Goal: Information Seeking & Learning: Compare options

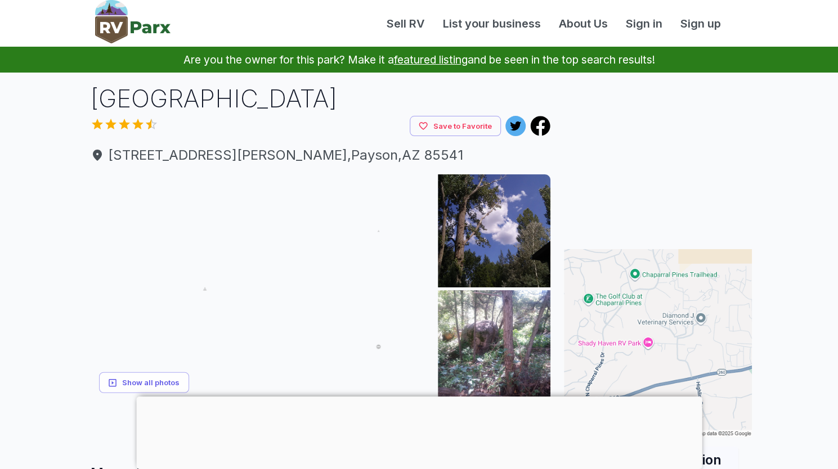
click at [415, 397] on div at bounding box center [419, 397] width 566 height 0
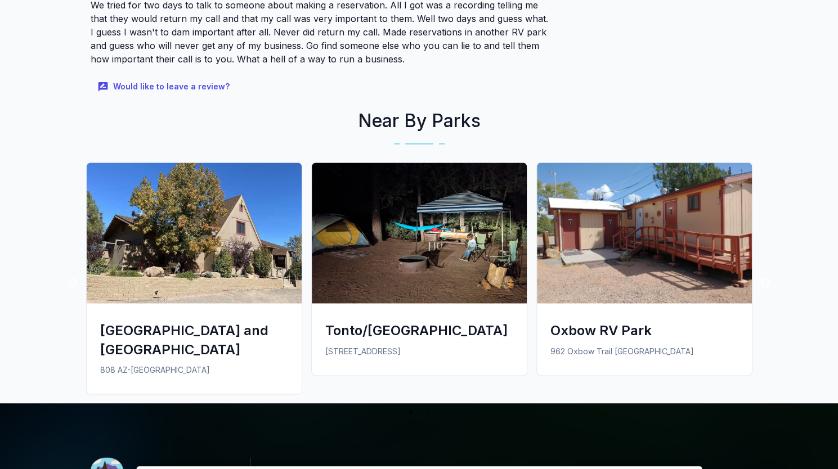
scroll to position [928, 0]
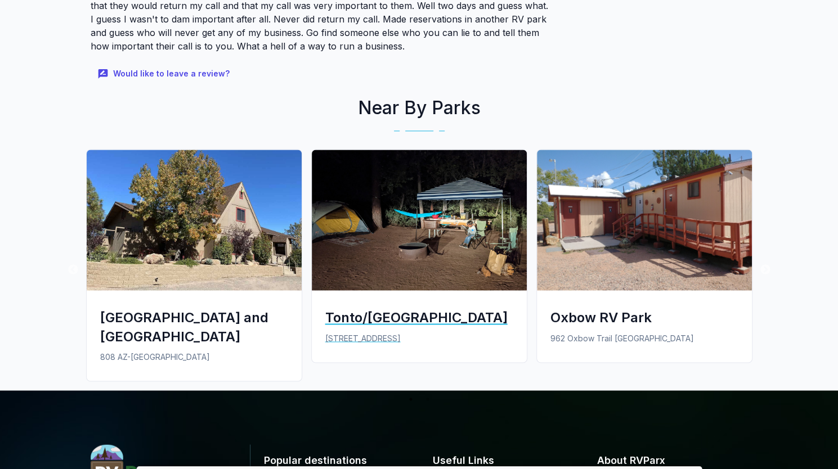
click at [417, 314] on div "Tonto/[GEOGRAPHIC_DATA]" at bounding box center [419, 317] width 188 height 19
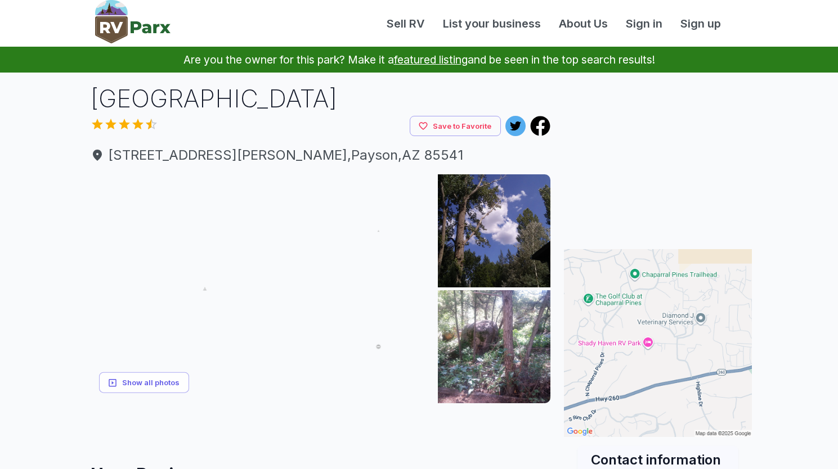
scroll to position [928, 0]
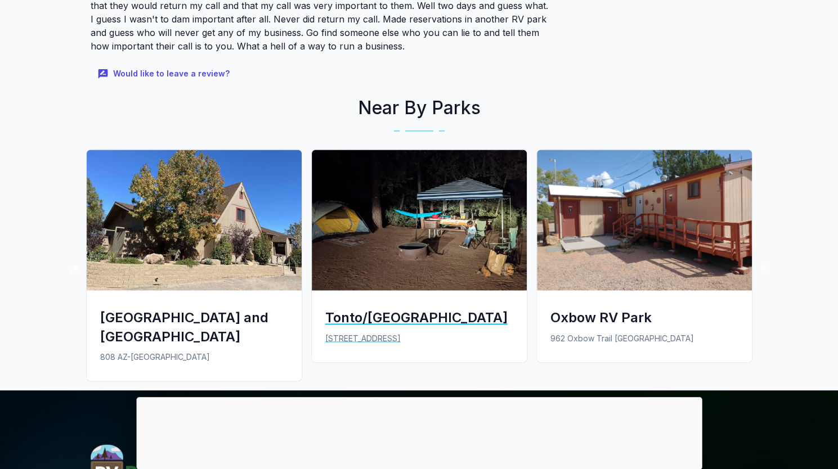
click at [359, 317] on div "Tonto/[GEOGRAPHIC_DATA]" at bounding box center [419, 317] width 188 height 19
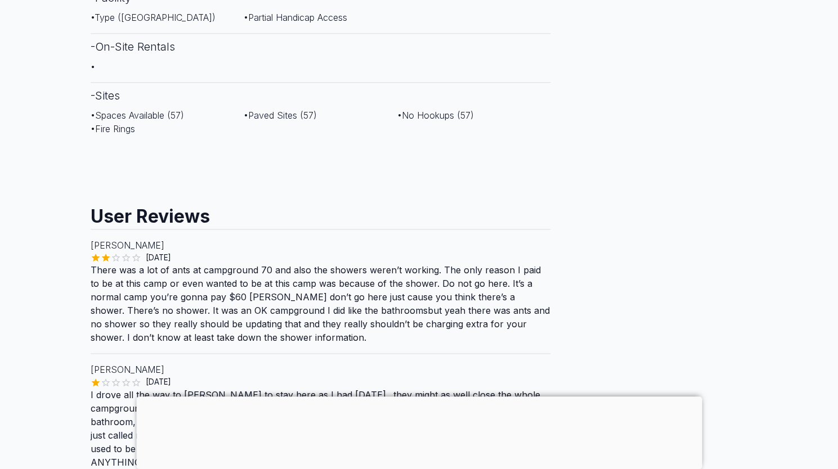
scroll to position [716, 0]
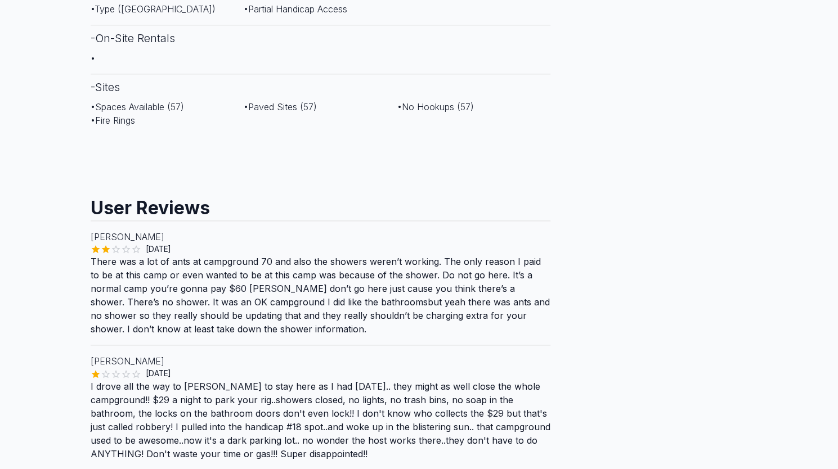
scroll to position [717, 0]
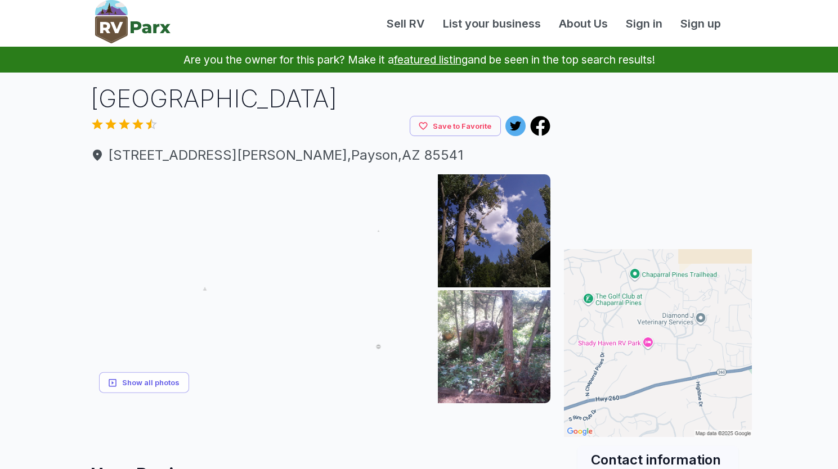
scroll to position [928, 0]
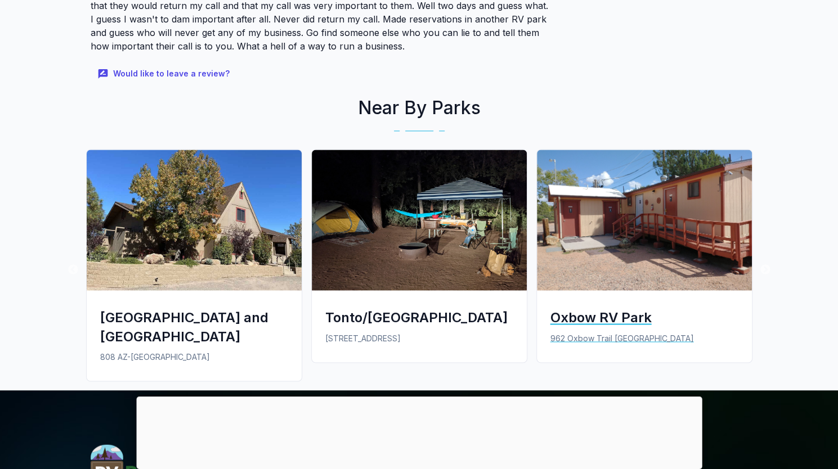
click at [570, 315] on div "Oxbow RV Park" at bounding box center [645, 317] width 188 height 19
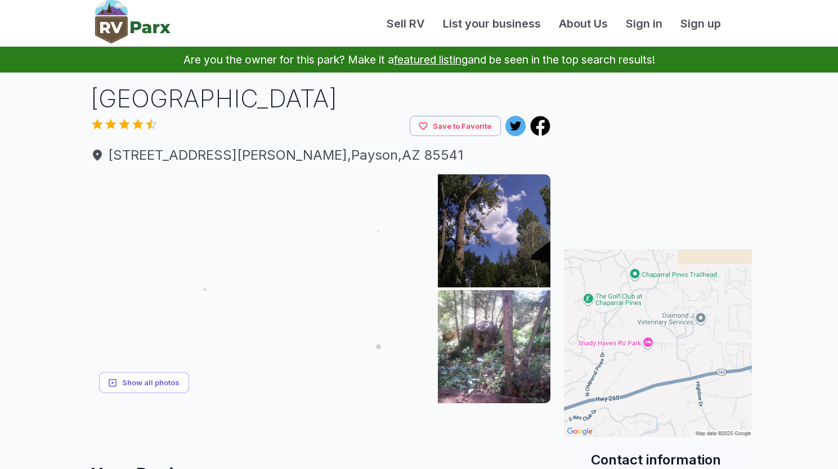
scroll to position [928, 0]
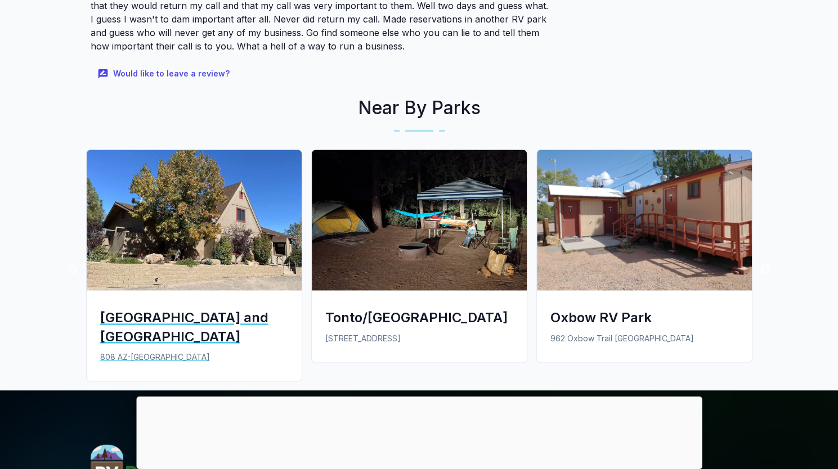
click at [168, 321] on div "[GEOGRAPHIC_DATA] and [GEOGRAPHIC_DATA]" at bounding box center [194, 326] width 188 height 37
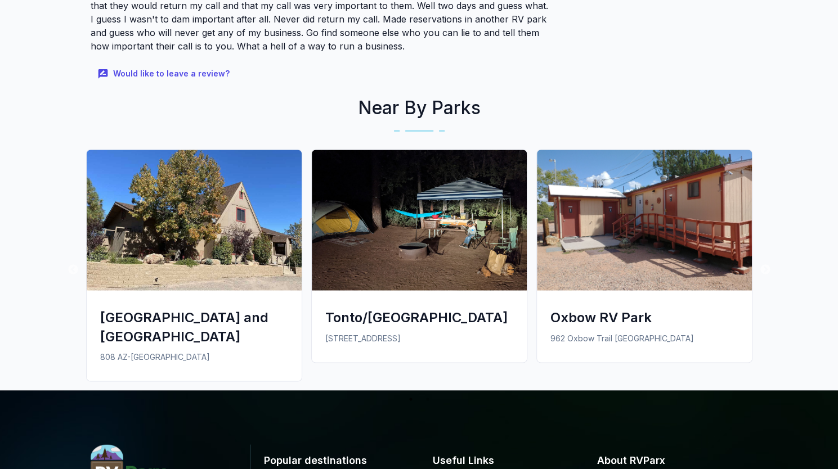
scroll to position [928, 0]
